Goal: Check status: Check status

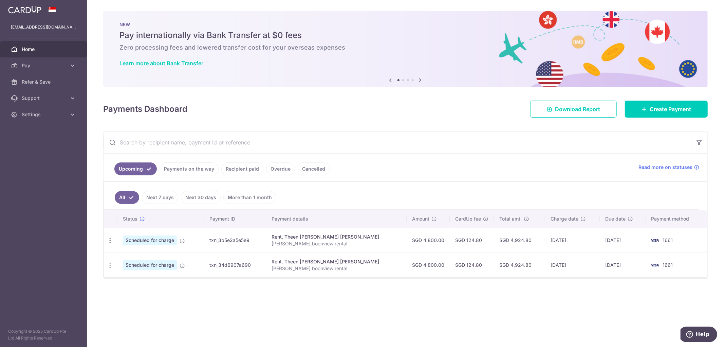
drag, startPoint x: 601, startPoint y: 238, endPoint x: 616, endPoint y: 237, distance: 15.7
click at [616, 237] on td "[DATE]" at bounding box center [623, 240] width 46 height 25
click at [610, 300] on div "× Pause Schedule Pause all future payments in this series Pause just this one p…" at bounding box center [406, 173] width 638 height 347
drag, startPoint x: 595, startPoint y: 265, endPoint x: 614, endPoint y: 265, distance: 19.0
click at [614, 265] on td "[DATE]" at bounding box center [623, 264] width 46 height 25
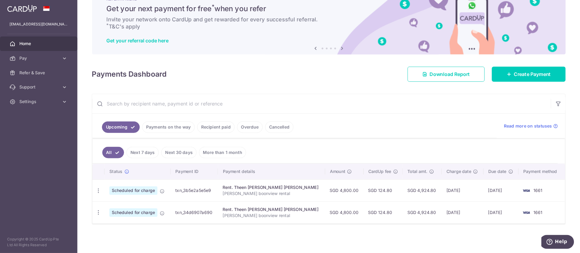
scroll to position [25, 0]
click at [429, 135] on ul "Upcoming Payments on the way Recipient paid Overdue Cancelled" at bounding box center [331, 142] width 455 height 28
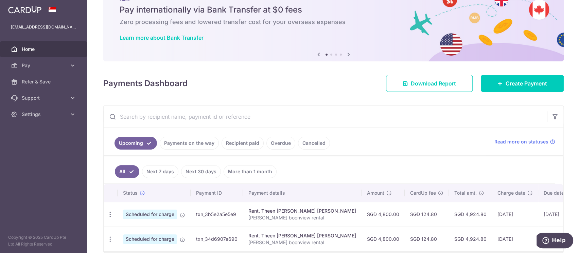
scroll to position [25, 0]
